Goal: Task Accomplishment & Management: Use online tool/utility

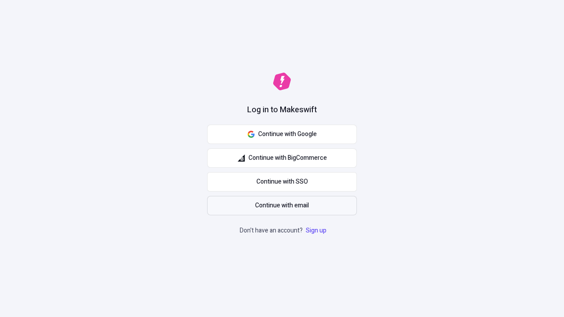
click at [282, 206] on span "Continue with email" at bounding box center [282, 206] width 54 height 10
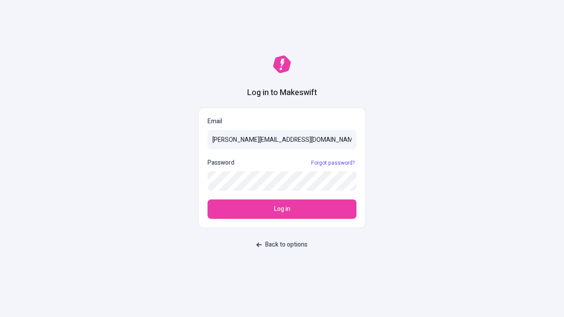
type input "sasha+test-ui@makeswift.com"
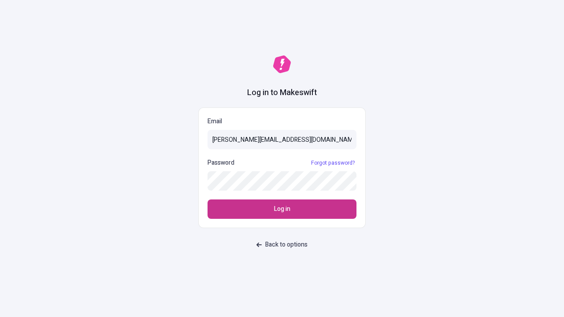
click at [282, 209] on span "Log in" at bounding box center [282, 209] width 16 height 10
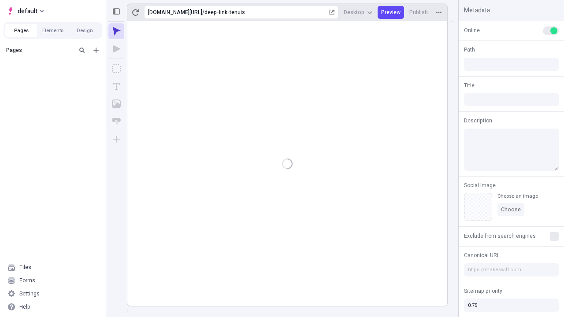
type input "/deep-link-tenuis"
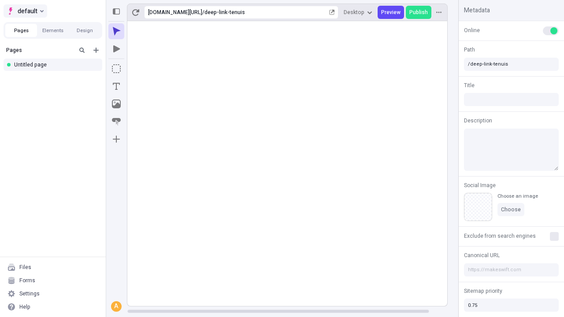
click at [25, 11] on span "default" at bounding box center [28, 11] width 20 height 11
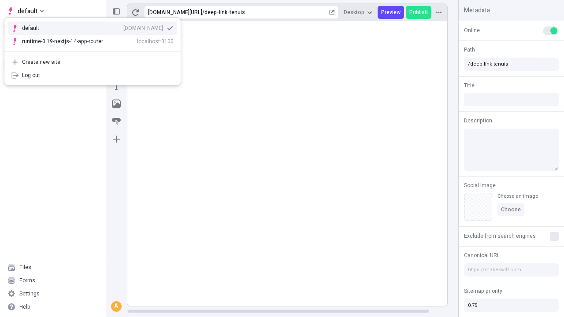
click at [96, 50] on icon "Add new" at bounding box center [95, 50] width 5 height 5
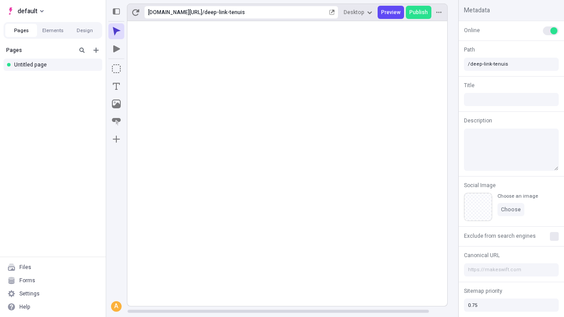
click at [56, 79] on div "Blank page" at bounding box center [55, 80] width 85 height 13
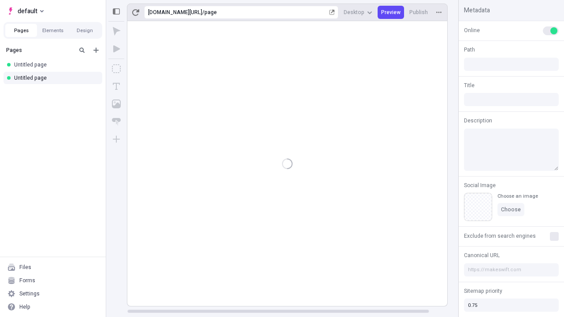
type input "/page"
click at [116, 69] on icon "Box" at bounding box center [116, 68] width 9 height 9
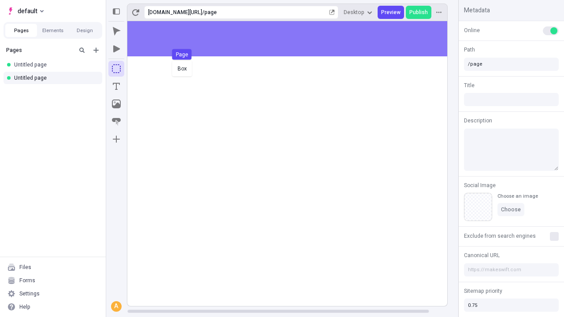
click at [296, 39] on div "Box Page" at bounding box center [282, 158] width 564 height 317
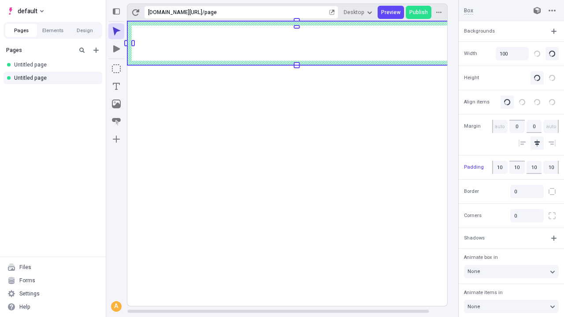
click at [116, 104] on icon "Image" at bounding box center [116, 104] width 9 height 9
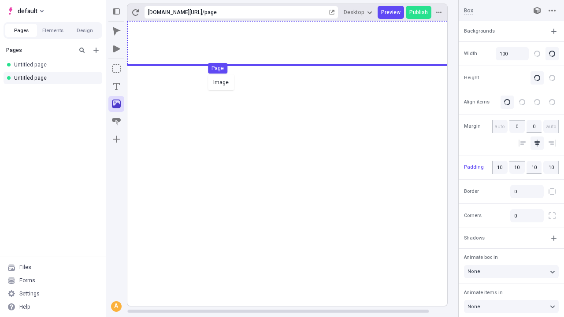
click at [296, 43] on div "Image Page" at bounding box center [282, 158] width 564 height 317
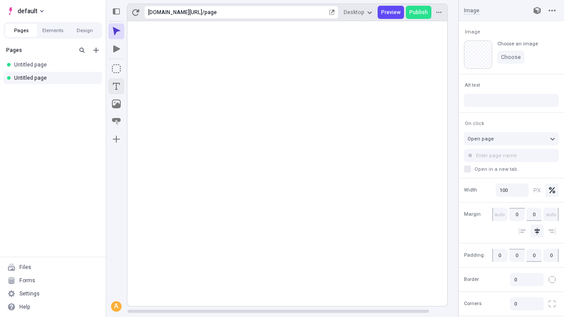
click at [116, 86] on icon "Text" at bounding box center [116, 86] width 7 height 7
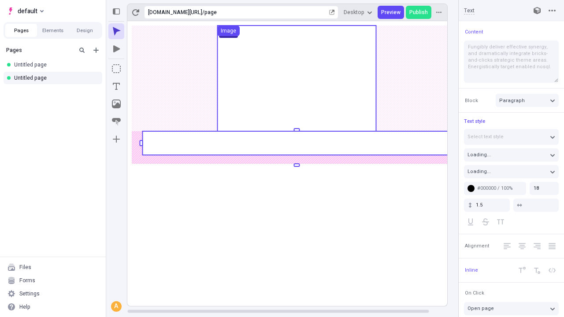
click at [296, 143] on rect at bounding box center [296, 143] width 308 height 24
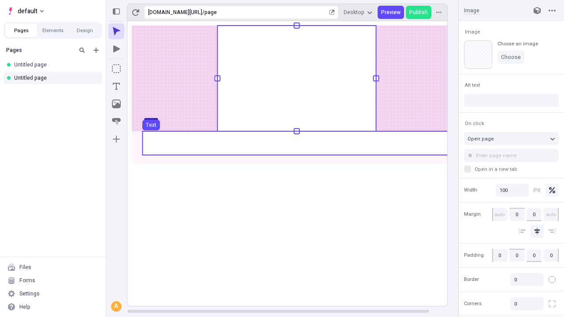
click at [296, 143] on use at bounding box center [296, 143] width 308 height 24
click at [296, 143] on rect at bounding box center [296, 163] width 339 height 285
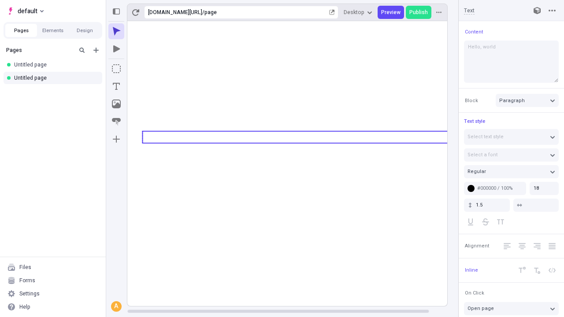
type textarea "Hello, world!"
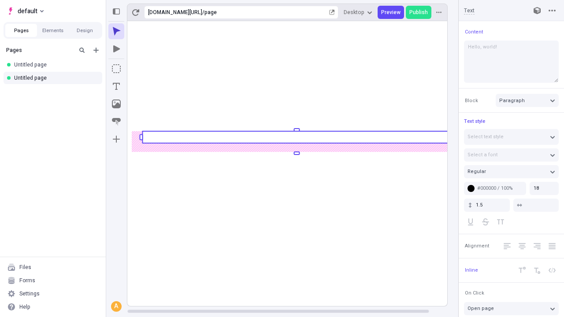
click at [116, 104] on icon "Image" at bounding box center [116, 104] width 9 height 9
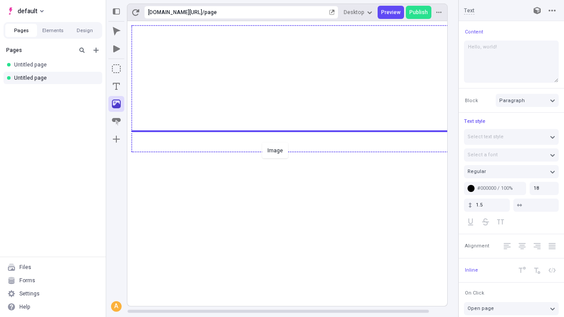
click at [296, 151] on div "Image" at bounding box center [282, 158] width 564 height 317
